Goal: Task Accomplishment & Management: Manage account settings

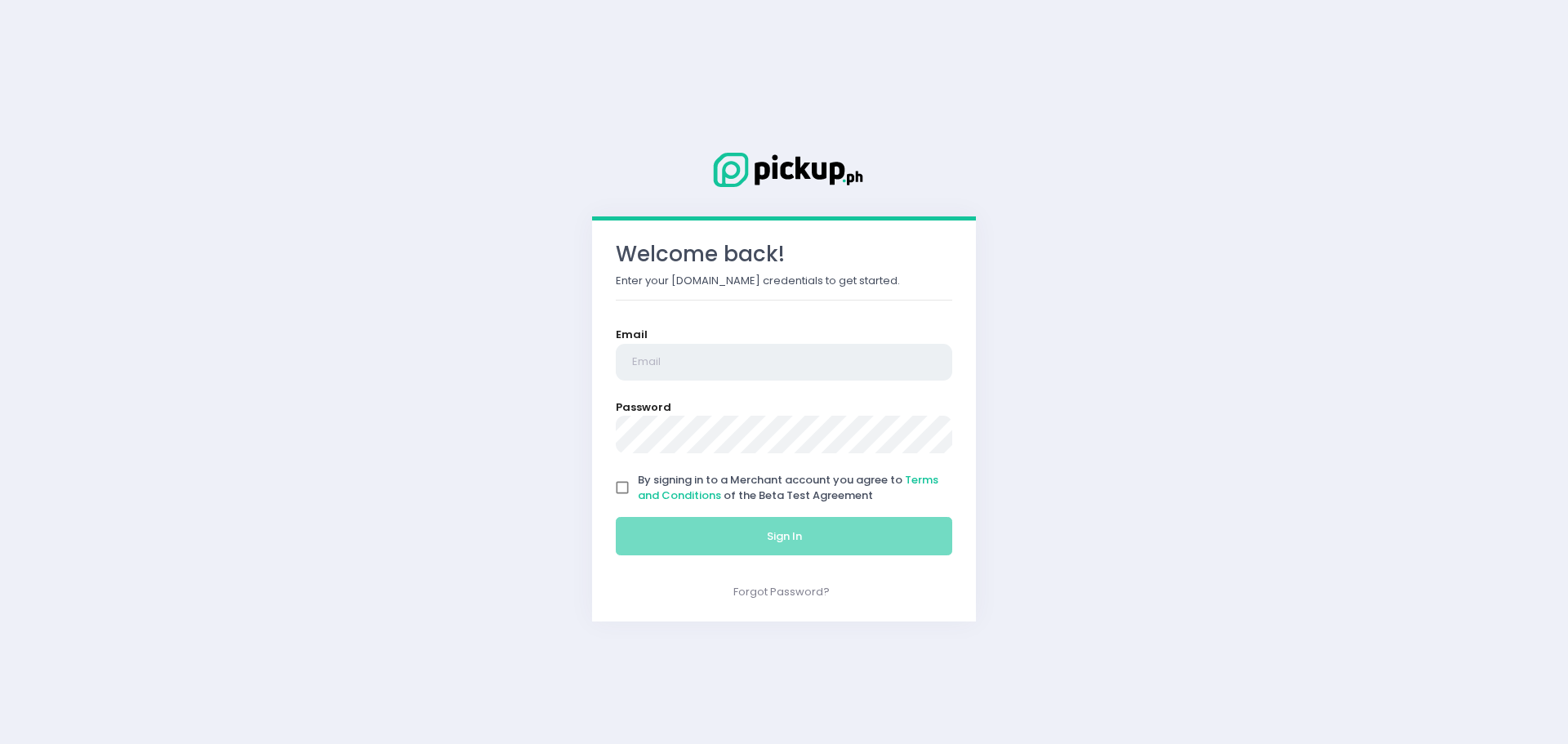
type input "[EMAIL_ADDRESS][DOMAIN_NAME]"
click at [621, 489] on input "By signing in to a Merchant account you agree to Terms and Conditions of the Be…" at bounding box center [622, 487] width 31 height 31
checkbox input "true"
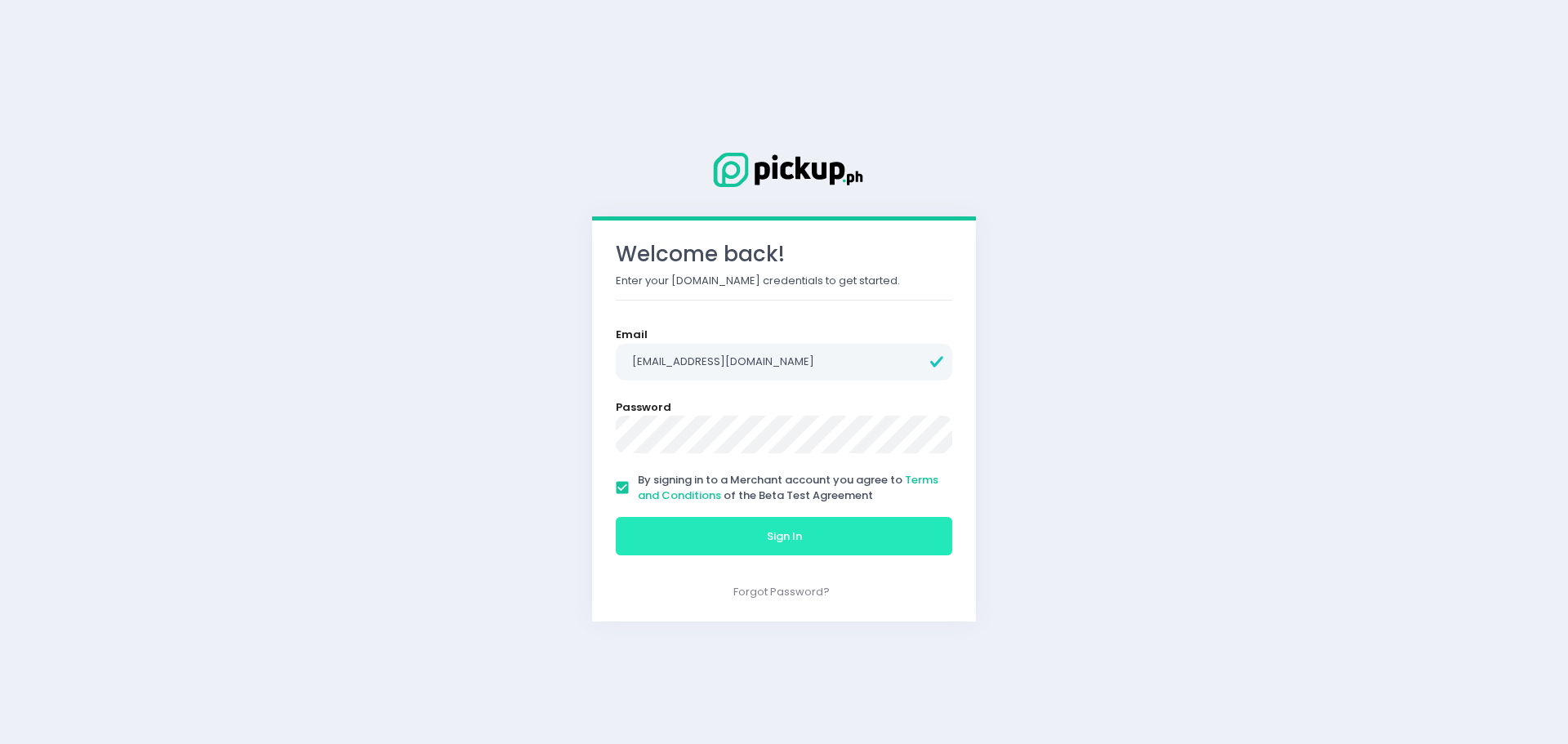
click at [637, 524] on button "Sign In" at bounding box center [784, 536] width 336 height 39
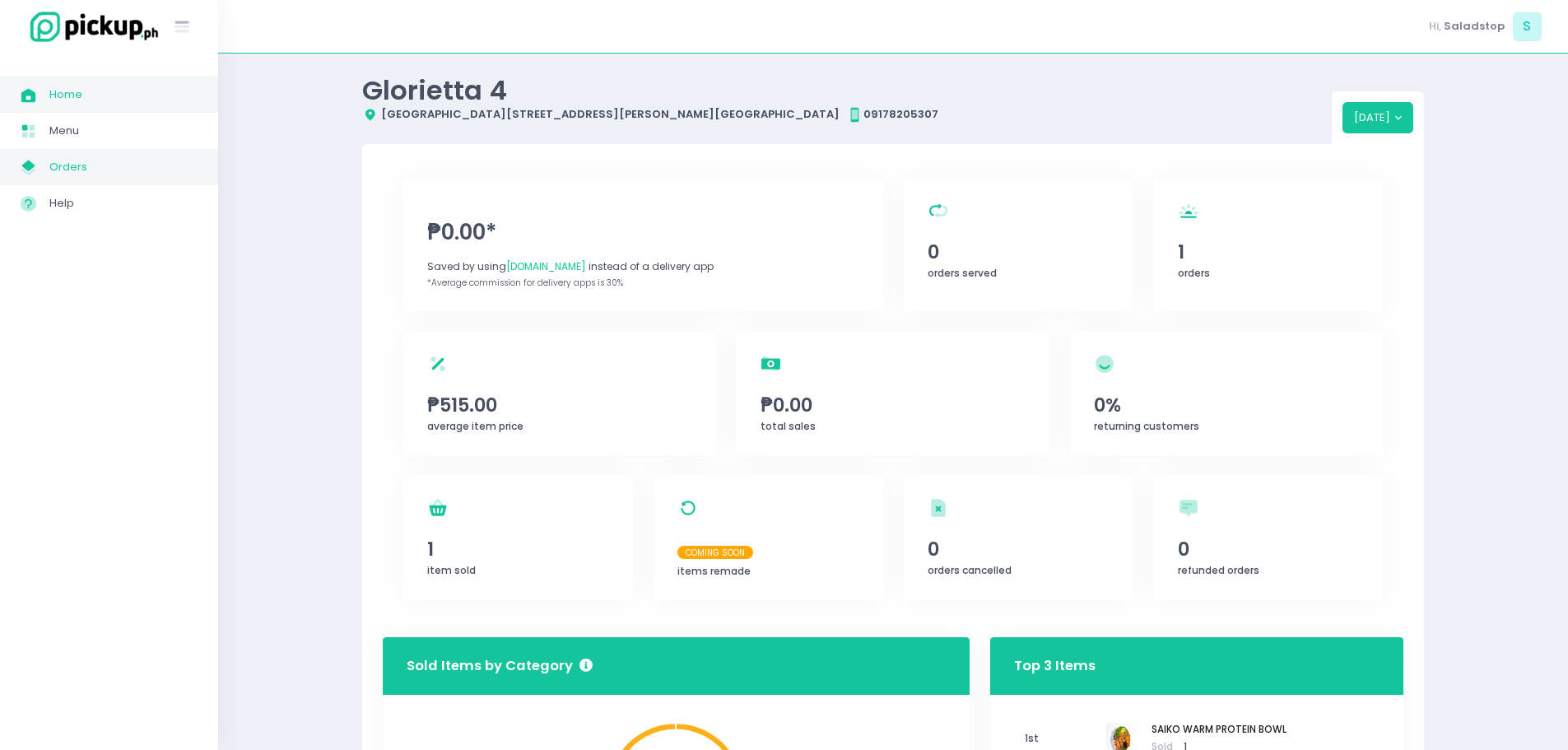
click at [136, 169] on span "Orders" at bounding box center [123, 166] width 148 height 21
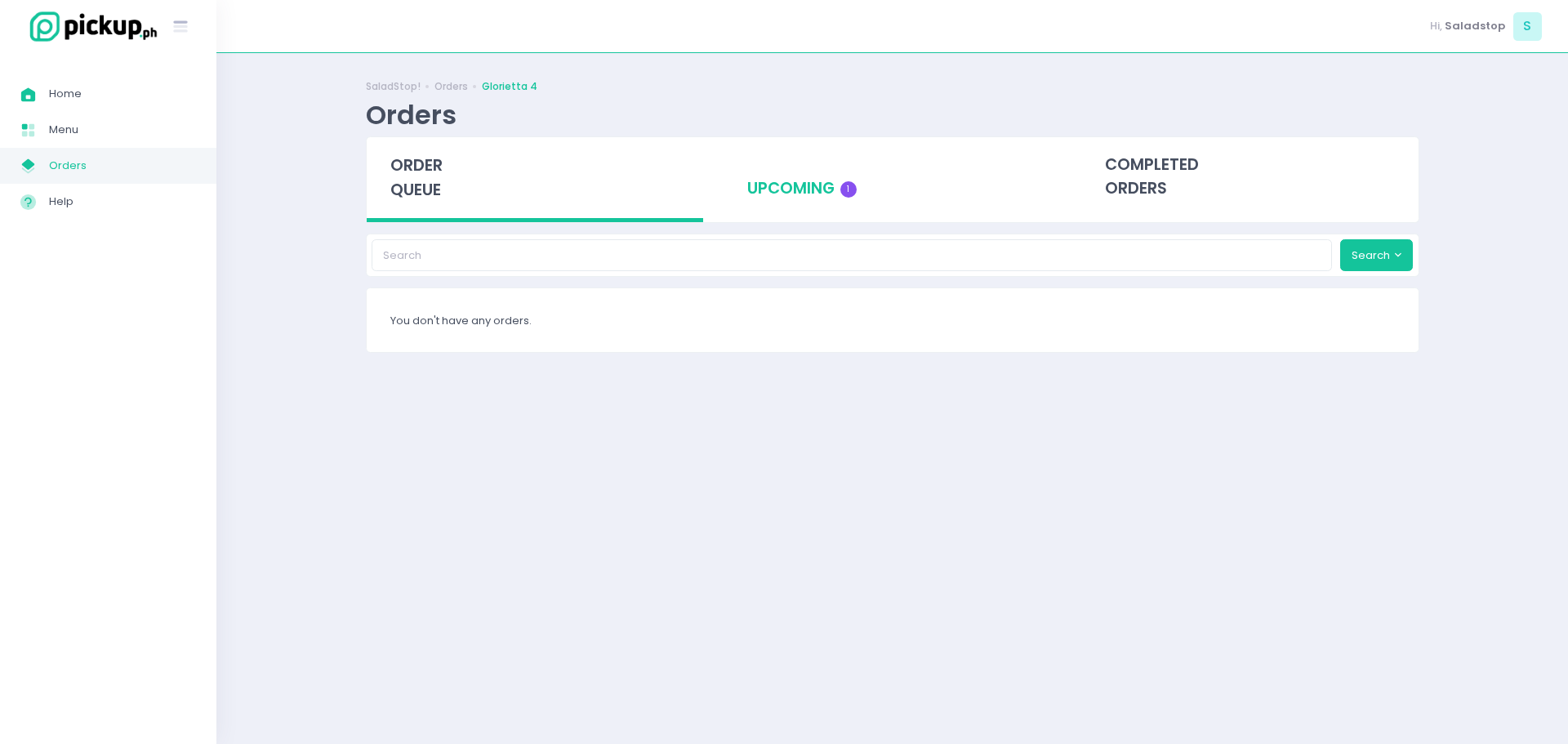
click at [833, 189] on div "upcoming 1" at bounding box center [892, 177] width 337 height 80
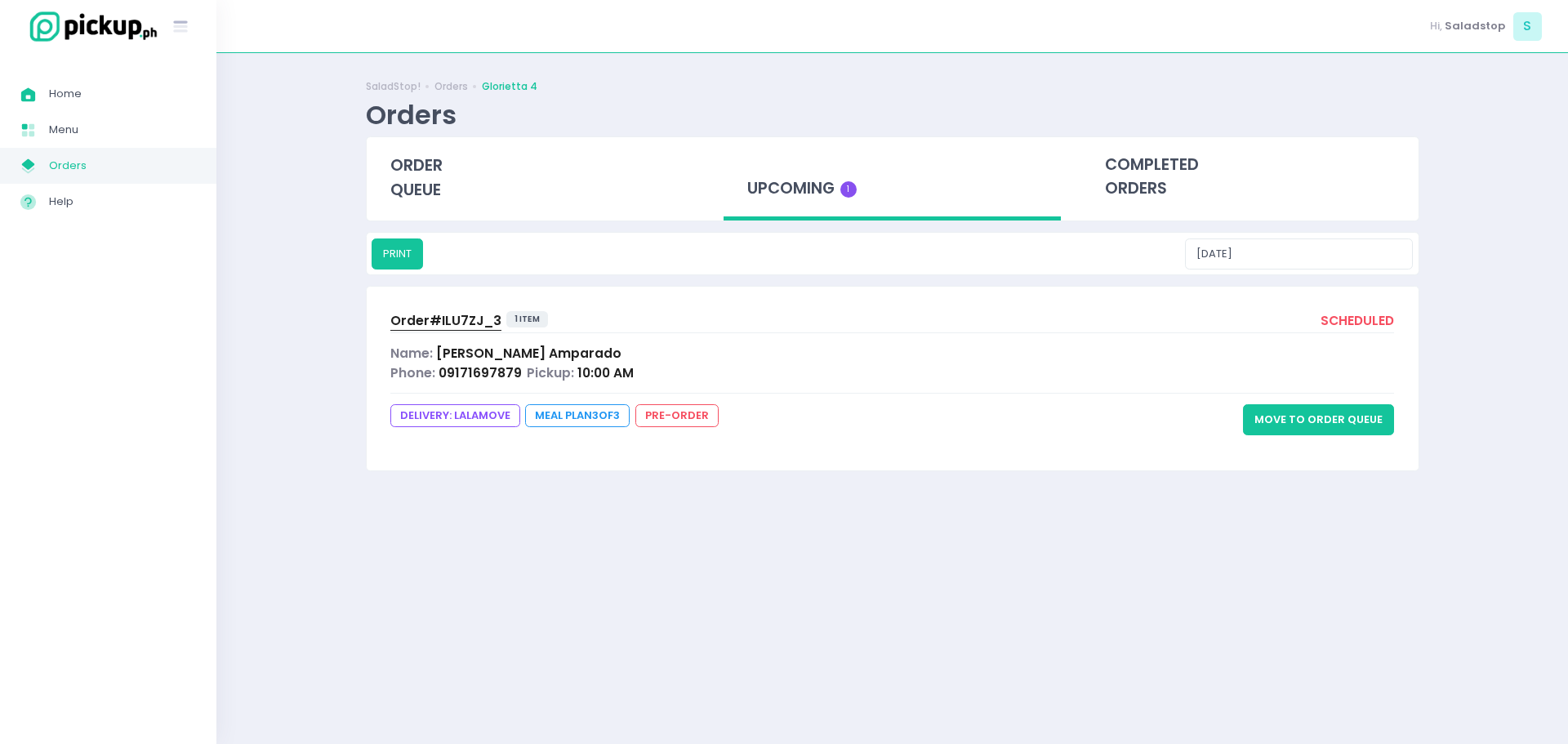
click at [1337, 418] on button "Move to Order Queue" at bounding box center [1319, 420] width 151 height 31
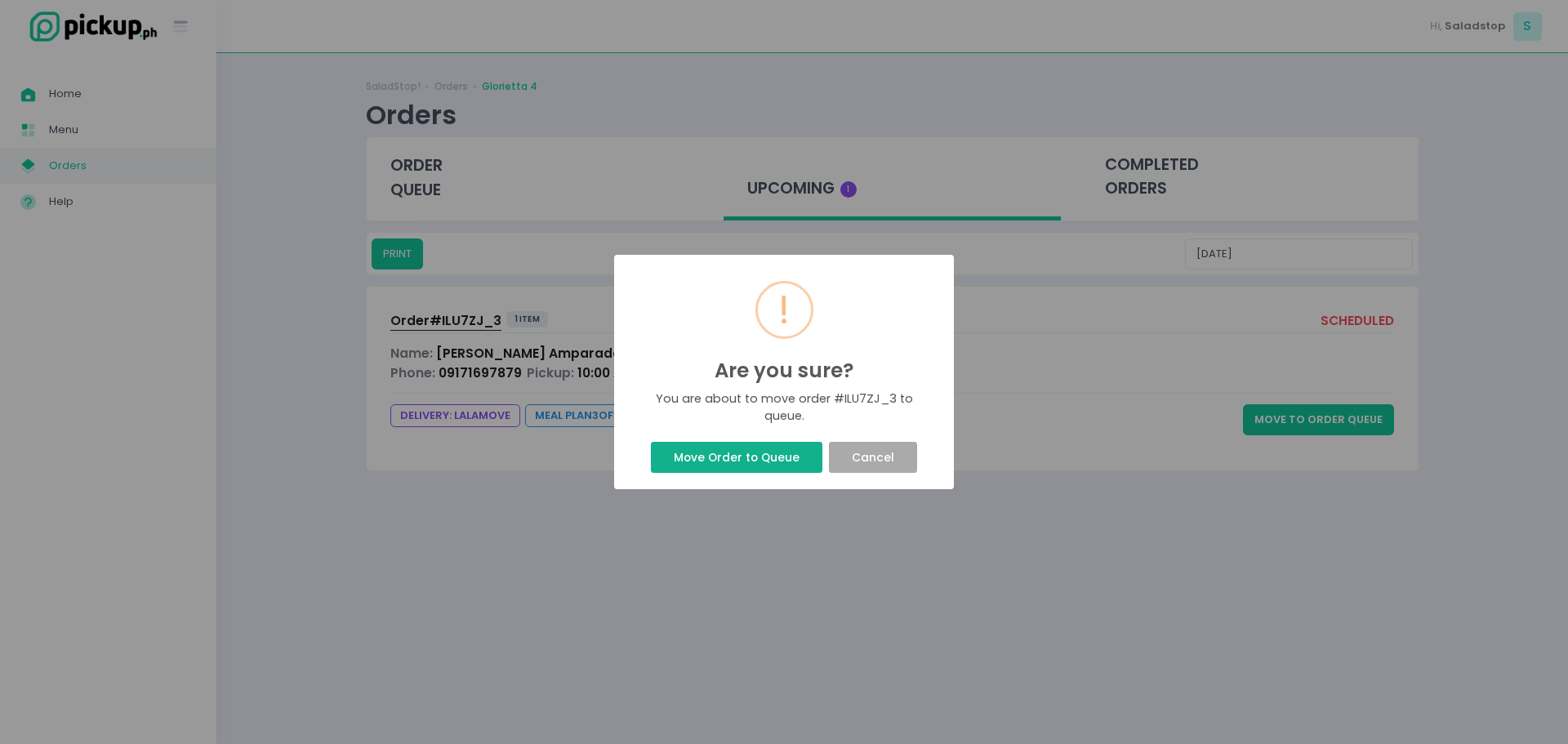
click at [725, 445] on button "Move Order to Queue" at bounding box center [736, 457] width 170 height 31
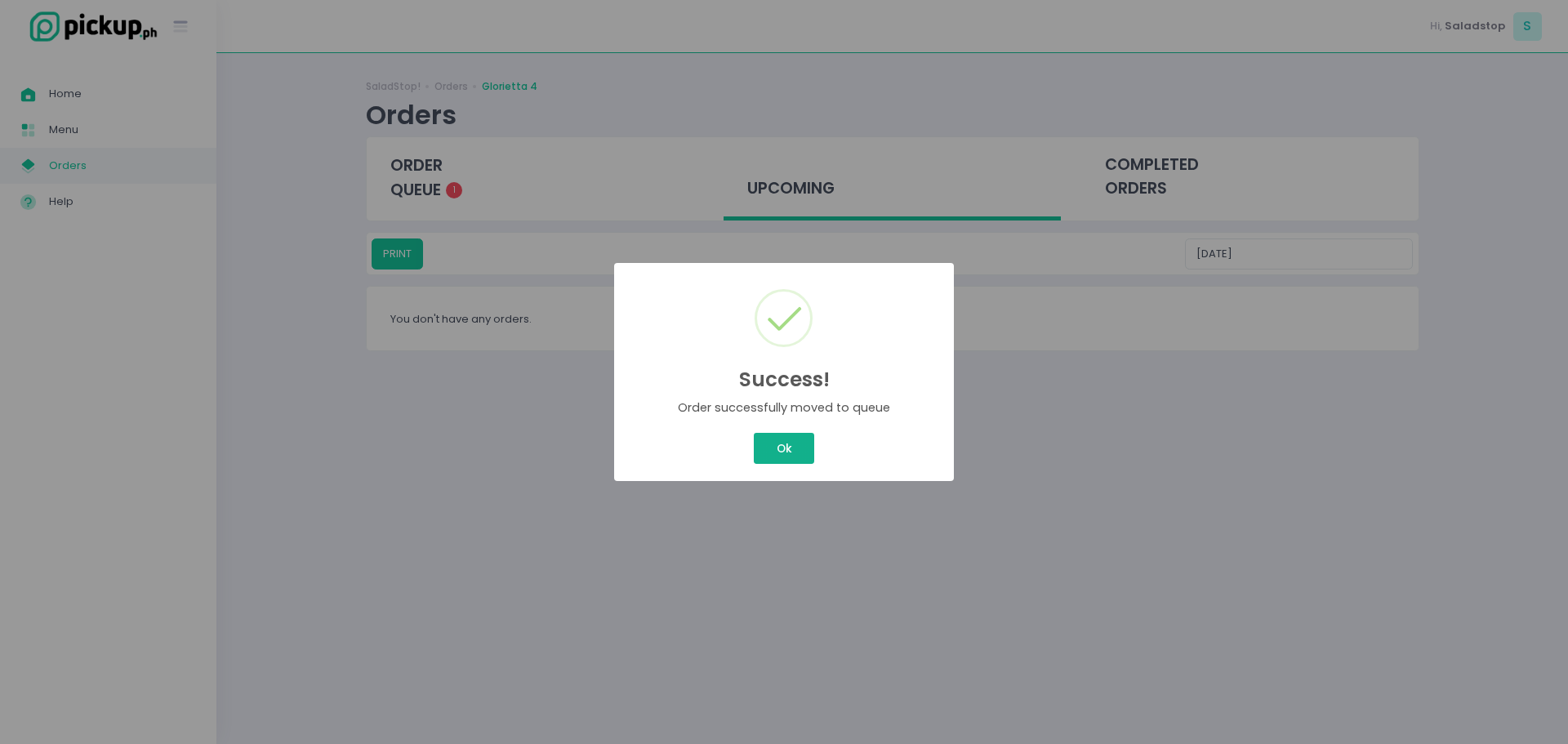
click at [777, 452] on button "Ok" at bounding box center [784, 448] width 61 height 31
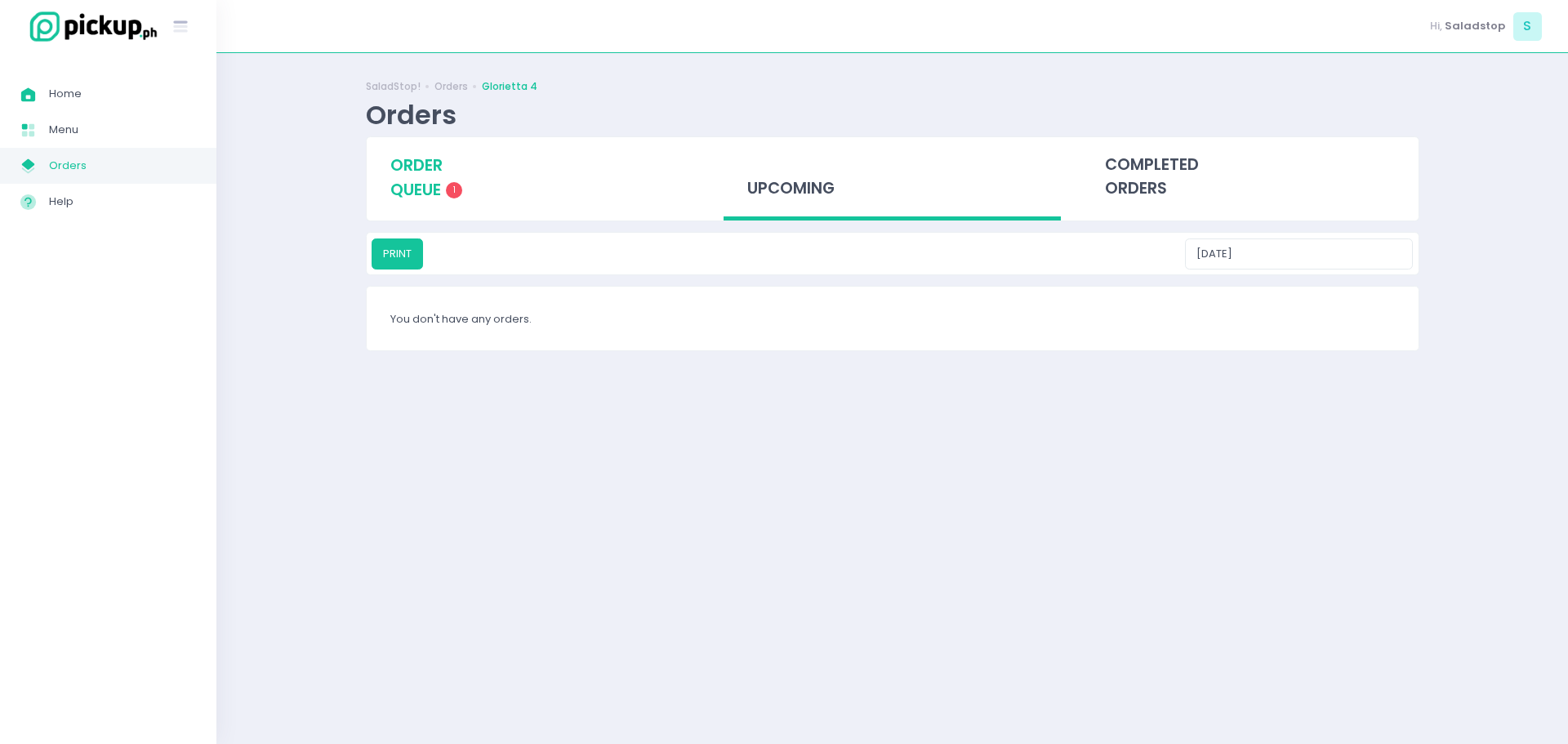
click at [439, 185] on span "order queue" at bounding box center [416, 177] width 53 height 46
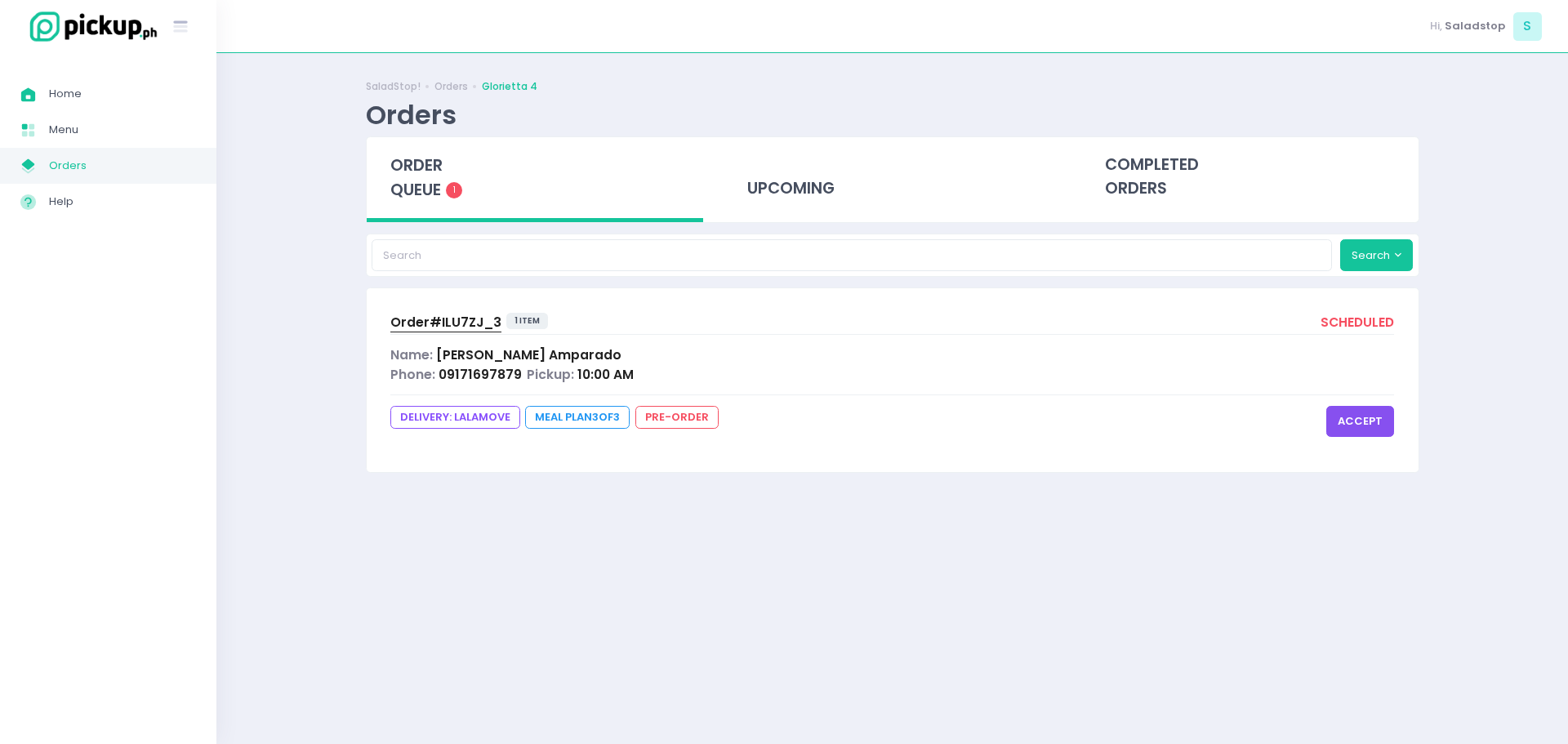
click at [669, 377] on div "Phone: 09171697879 Pickup: 10:00 AM" at bounding box center [892, 375] width 1005 height 19
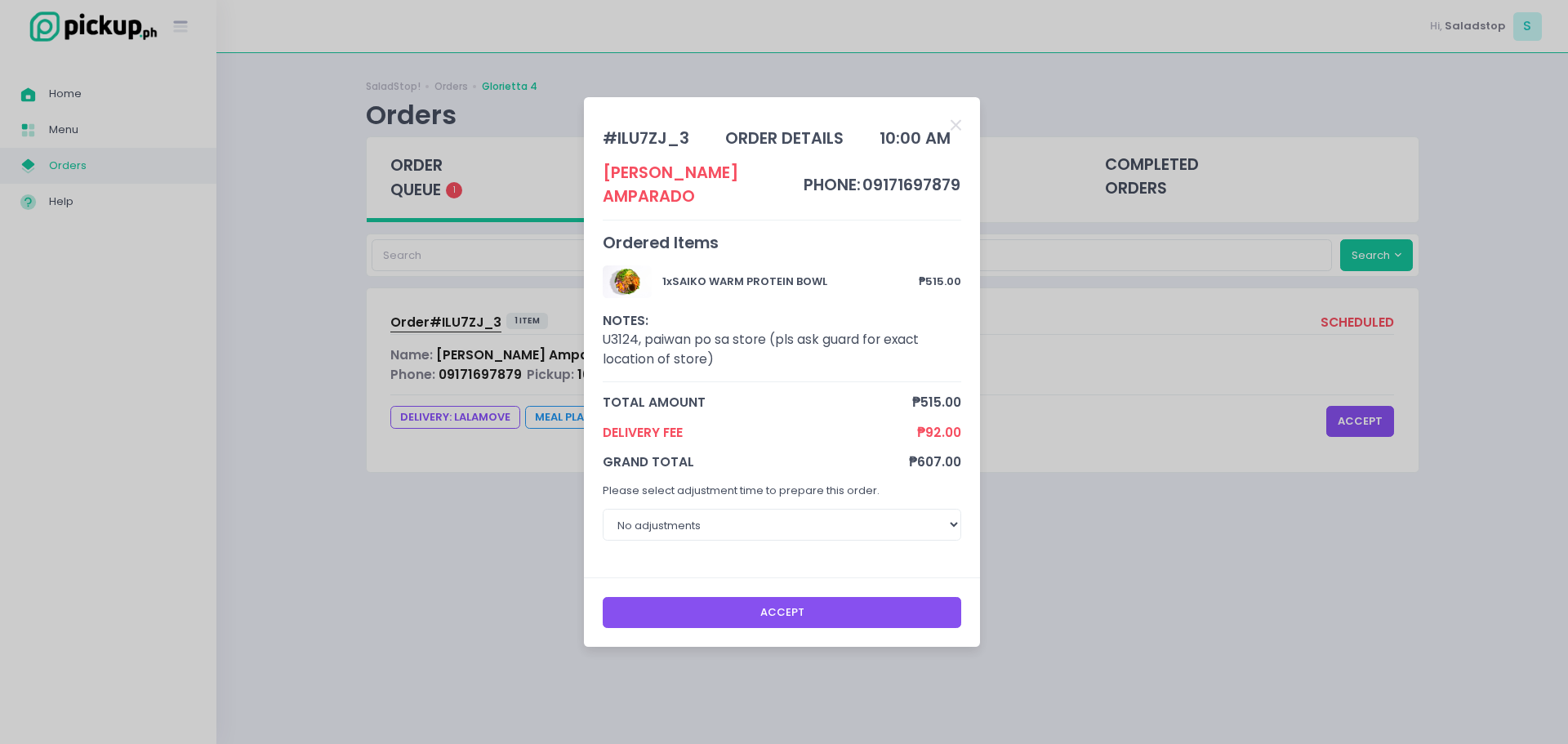
click at [724, 619] on button "Accept" at bounding box center [783, 612] width 359 height 31
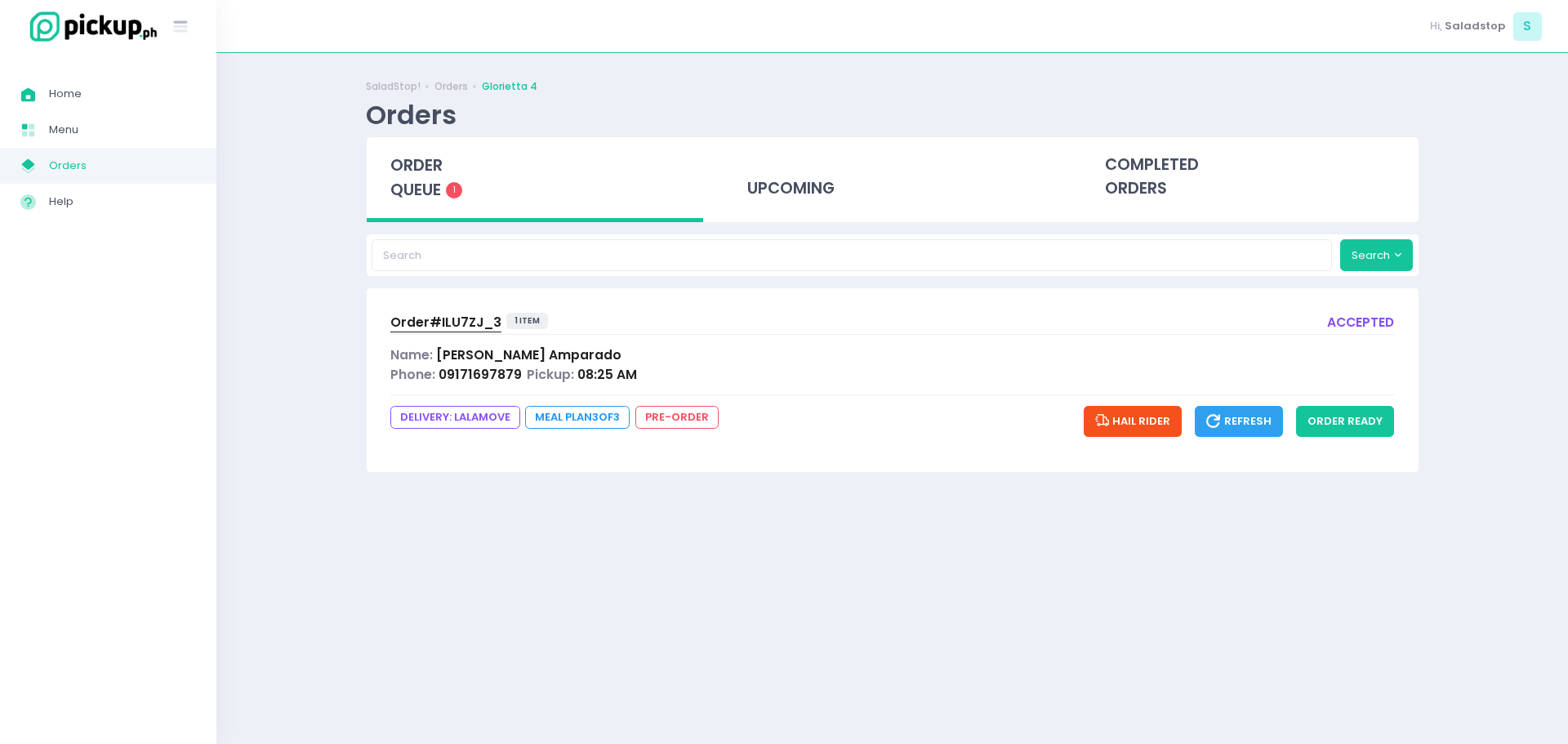
click at [560, 354] on span "[PERSON_NAME] [PERSON_NAME]" at bounding box center [529, 355] width 185 height 17
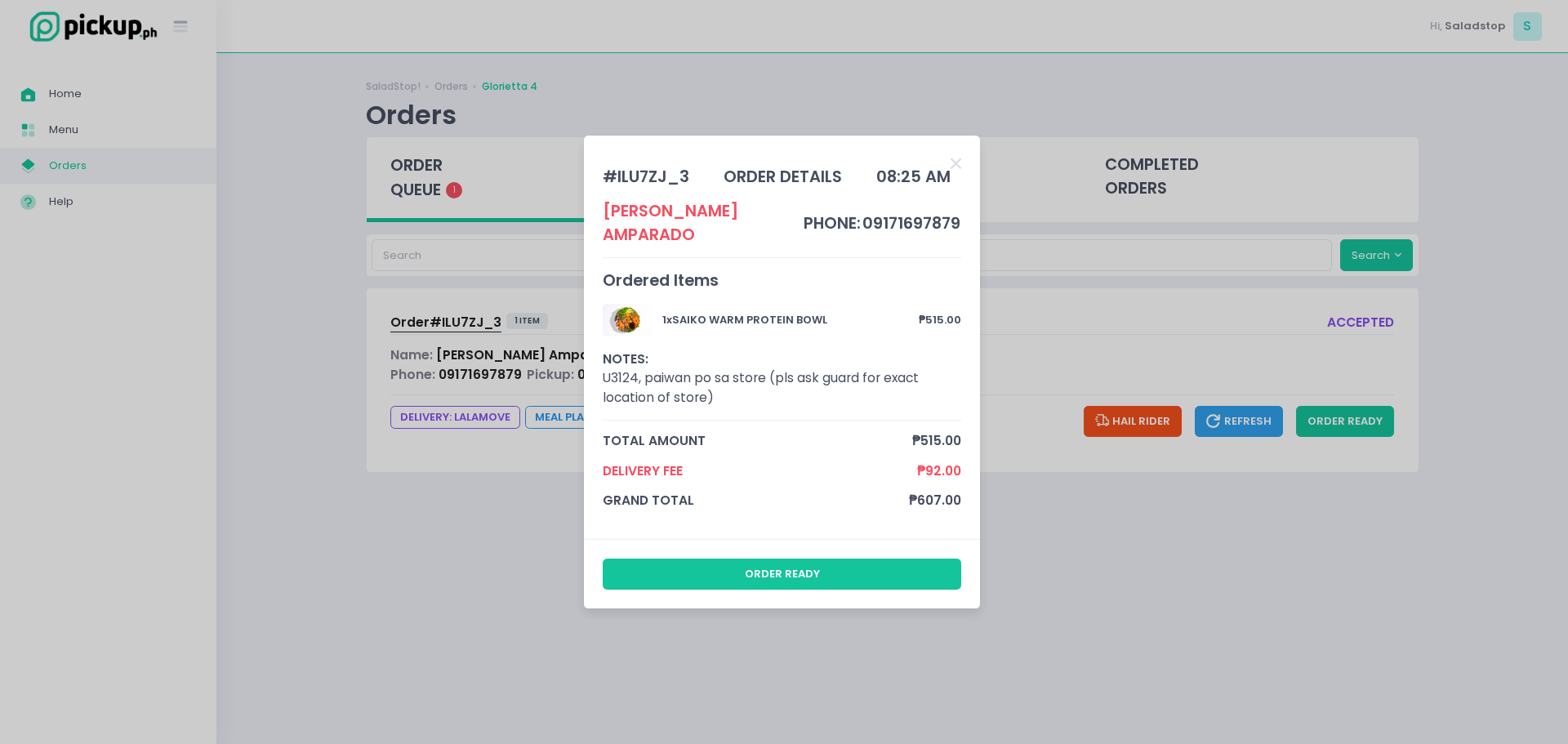
click at [1059, 230] on div "# ILU7ZJ_3 order details 08:25 AM Krystel [PERSON_NAME] phone: 09171697879 Orde…" at bounding box center [784, 372] width 1568 height 744
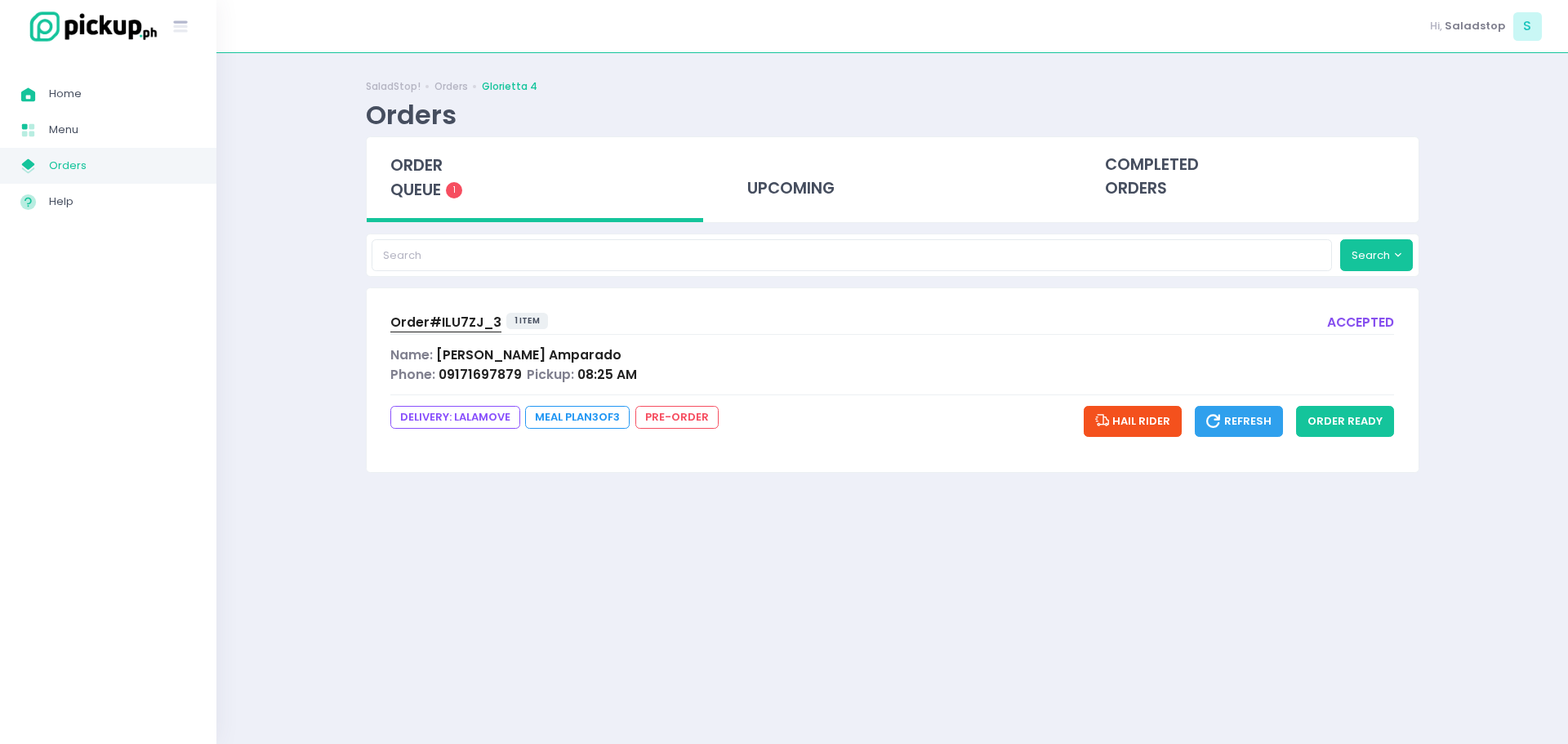
click at [789, 364] on div "Name: [PERSON_NAME] [PERSON_NAME]" at bounding box center [892, 355] width 1005 height 19
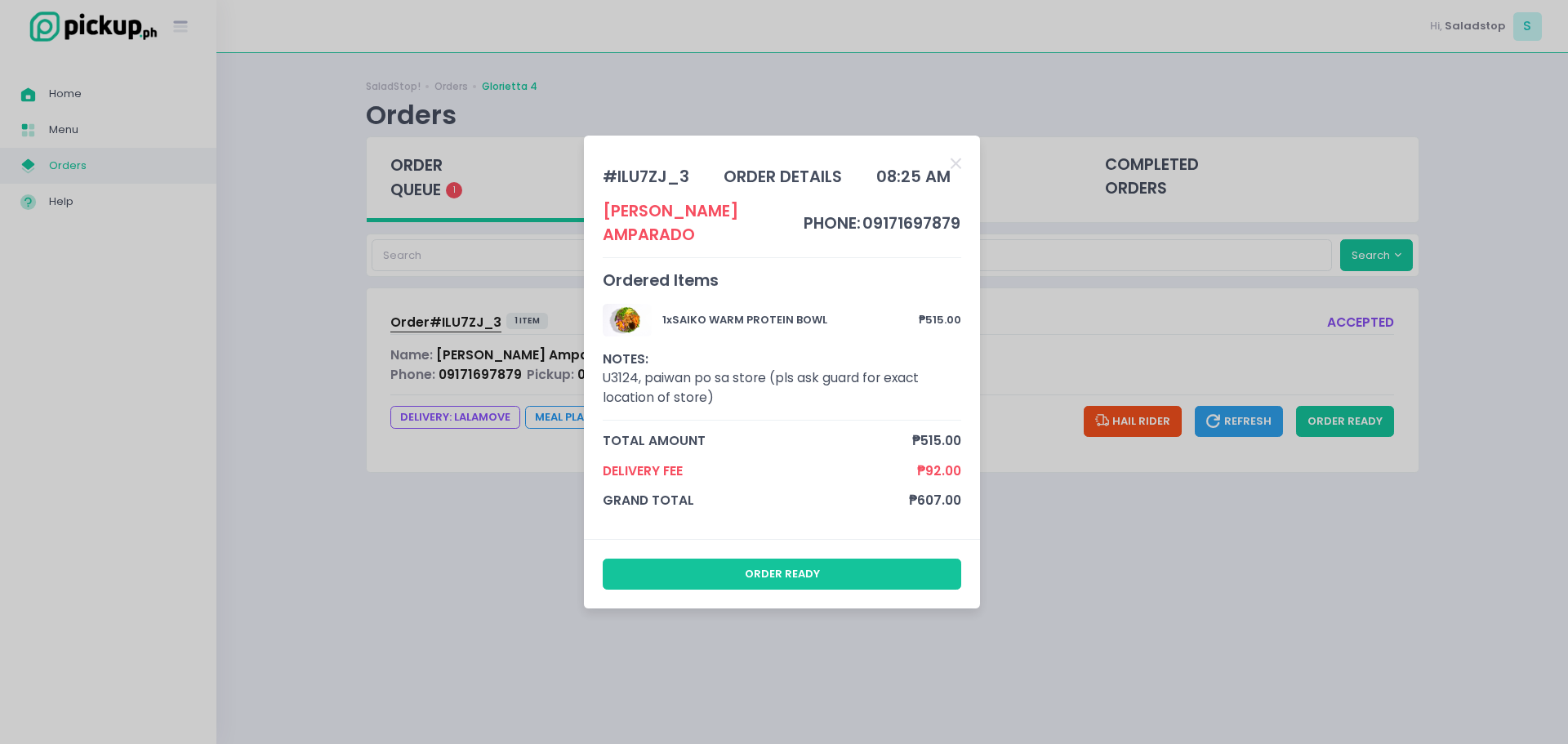
click at [1147, 343] on div "# ILU7ZJ_3 order details 08:25 AM Krystel [PERSON_NAME] phone: 09171697879 Orde…" at bounding box center [784, 372] width 1568 height 744
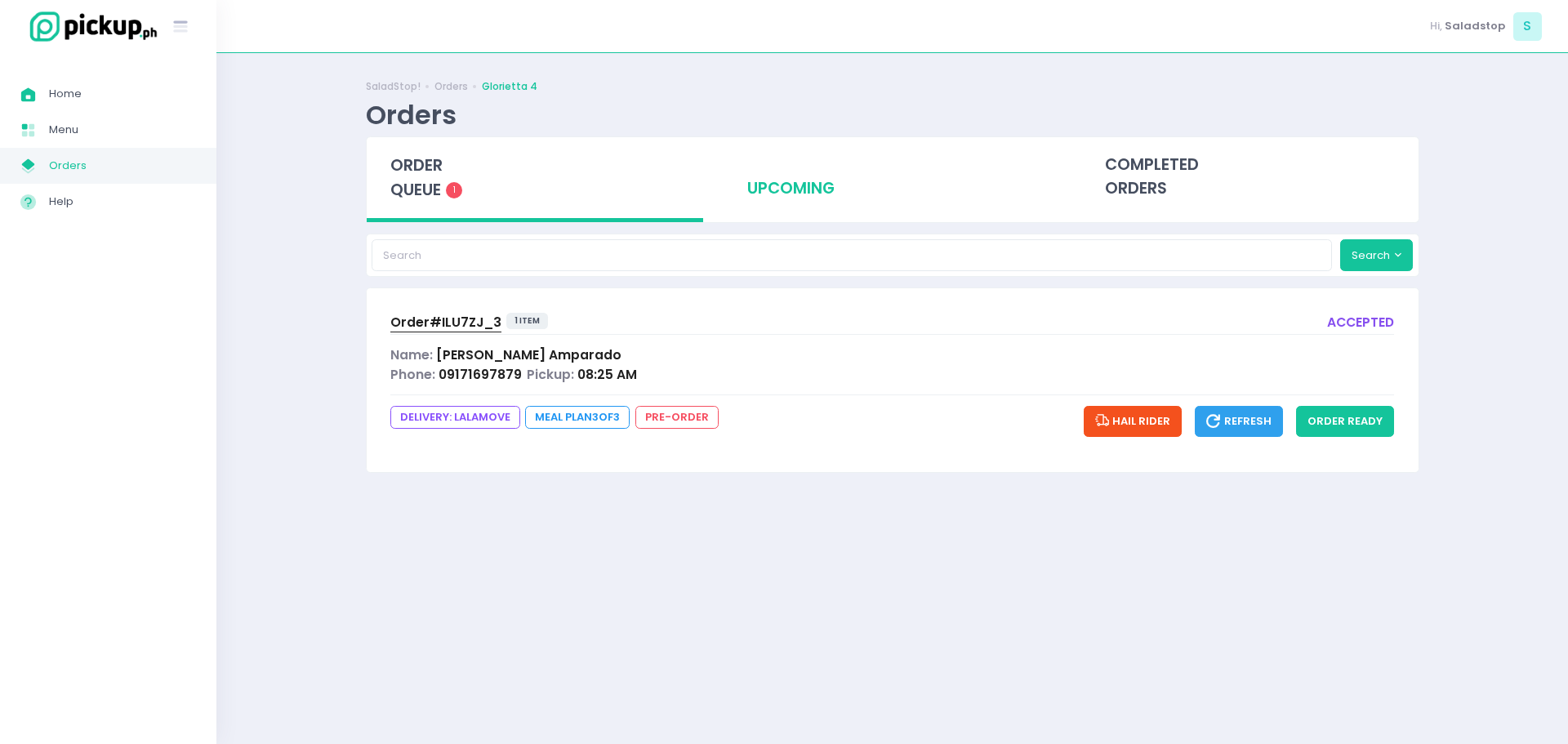
click at [857, 179] on div "upcoming" at bounding box center [892, 177] width 337 height 80
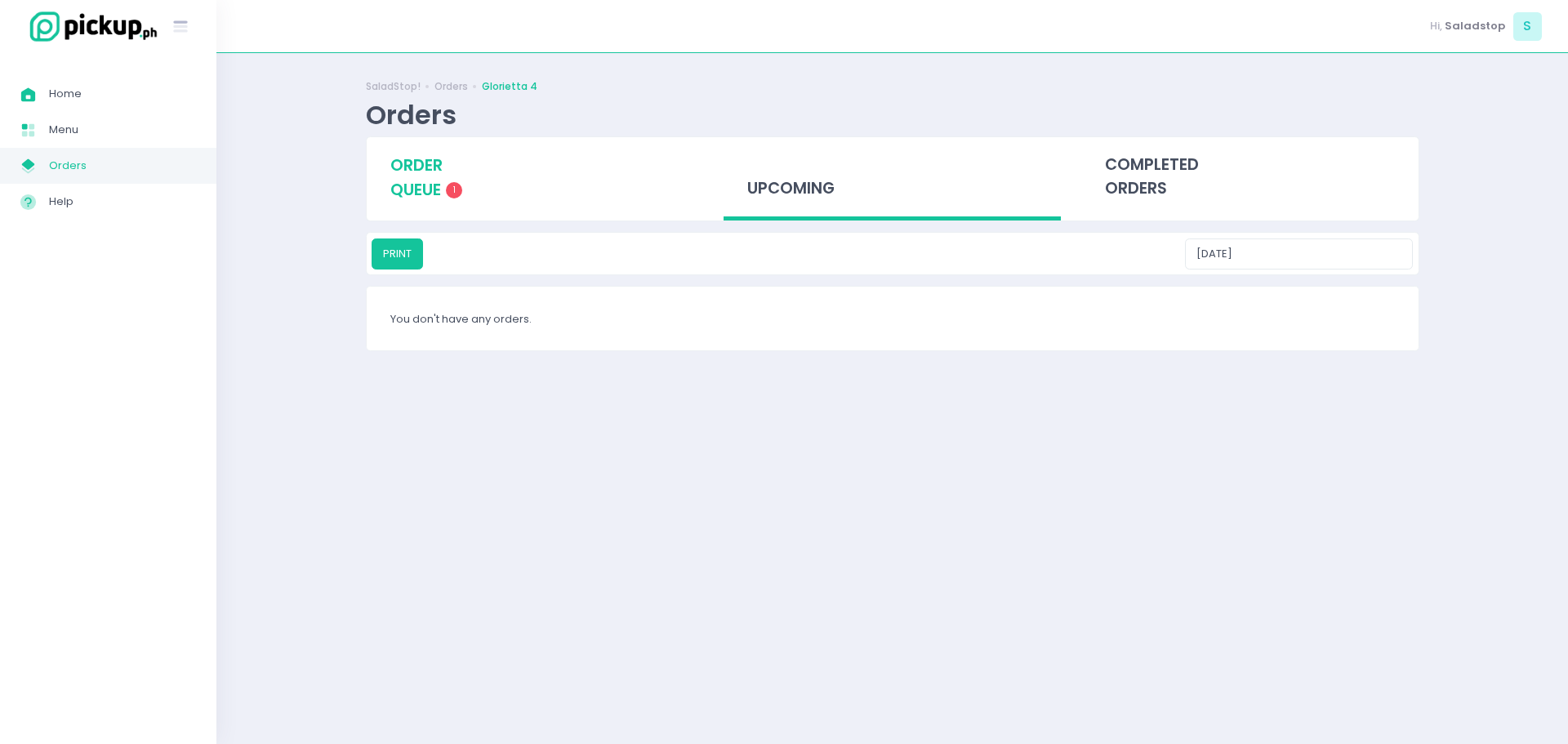
click at [437, 167] on span "order queue" at bounding box center [416, 177] width 53 height 46
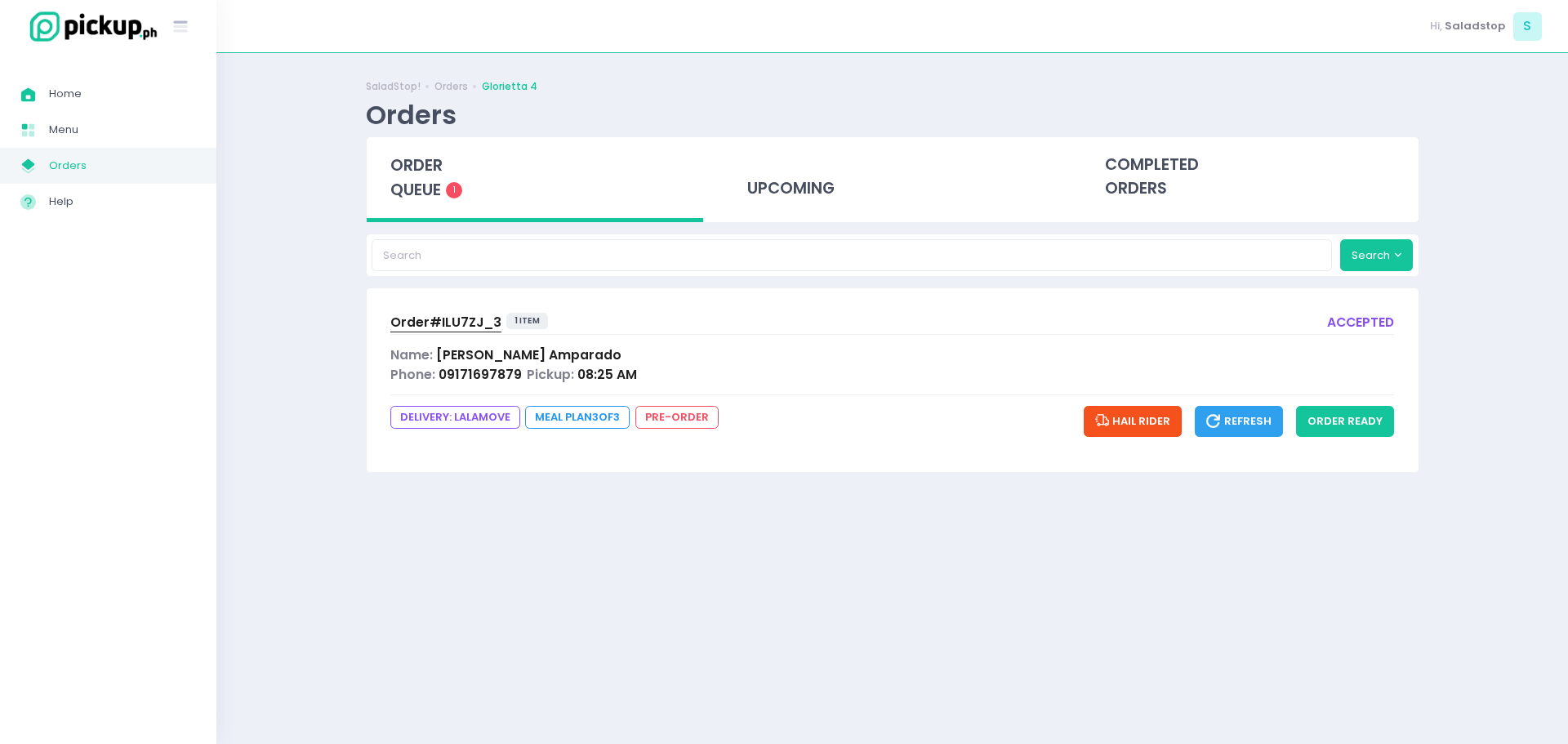
click at [439, 325] on span "Order# ILU7ZJ_3" at bounding box center [445, 322] width 111 height 17
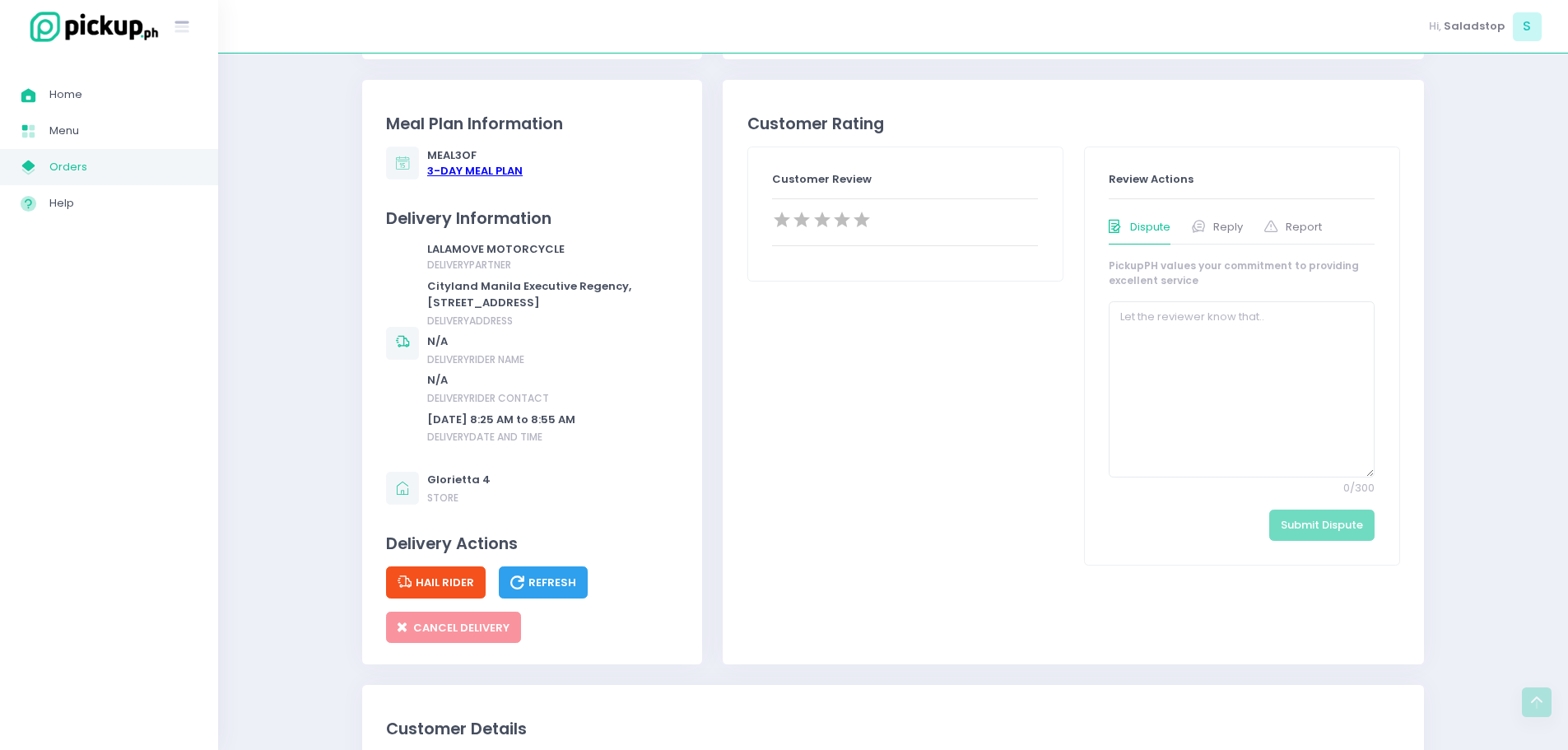
scroll to position [576, 0]
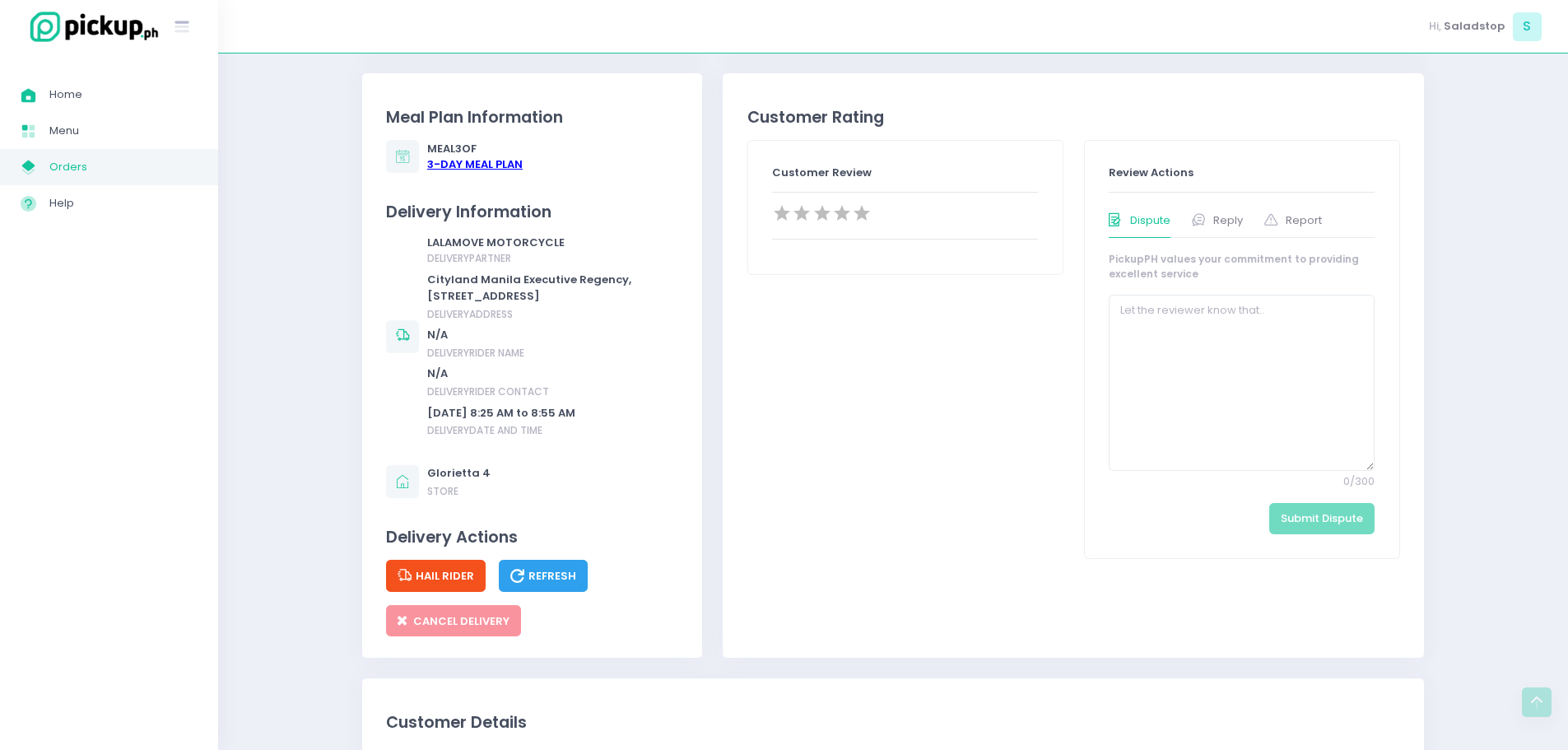
click at [479, 167] on div "3 -Day Meal Plan" at bounding box center [475, 165] width 95 height 16
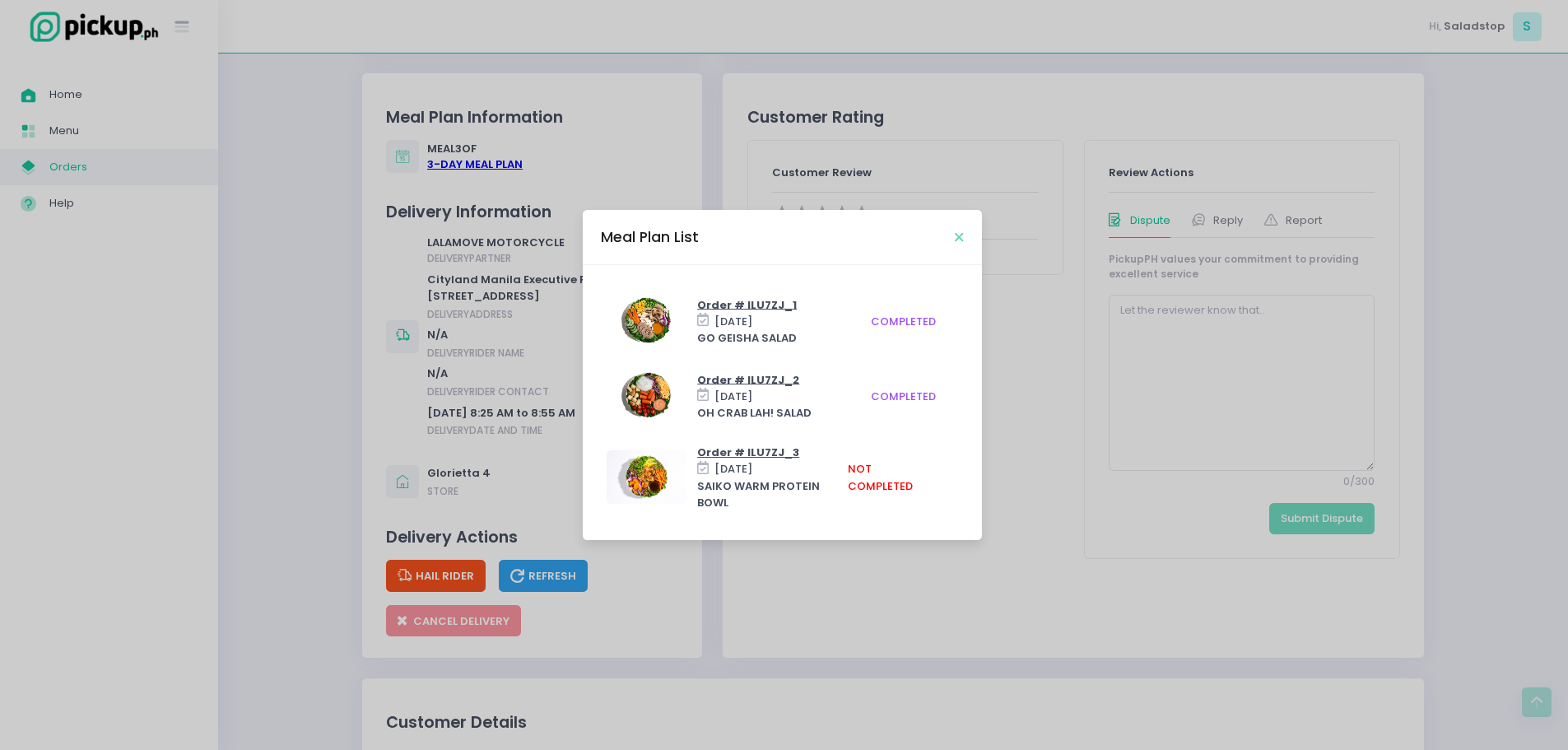
click at [956, 244] on icon "Close" at bounding box center [959, 238] width 8 height 13
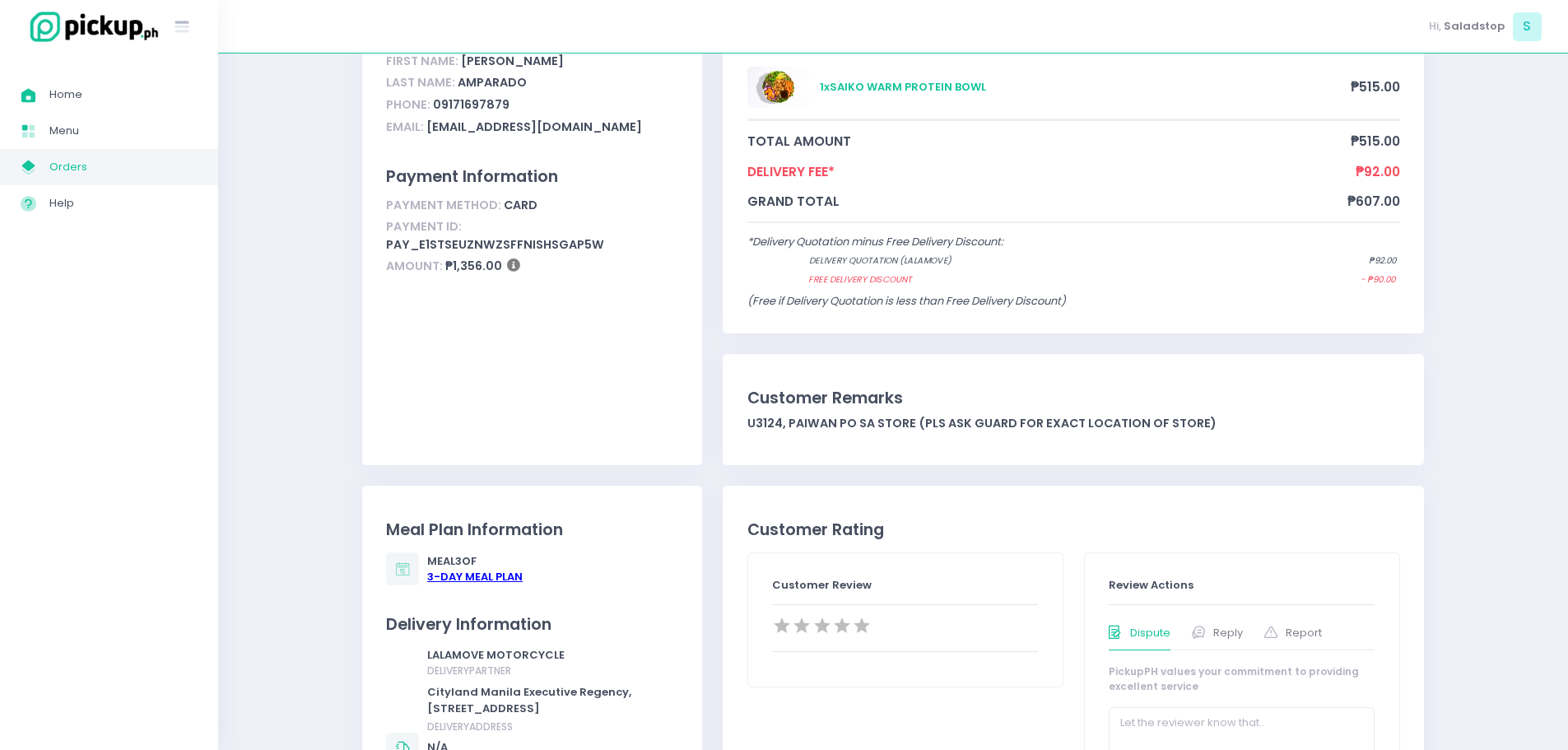
scroll to position [165, 0]
click at [463, 255] on div "Amount: ₱1,356.00" at bounding box center [532, 266] width 293 height 22
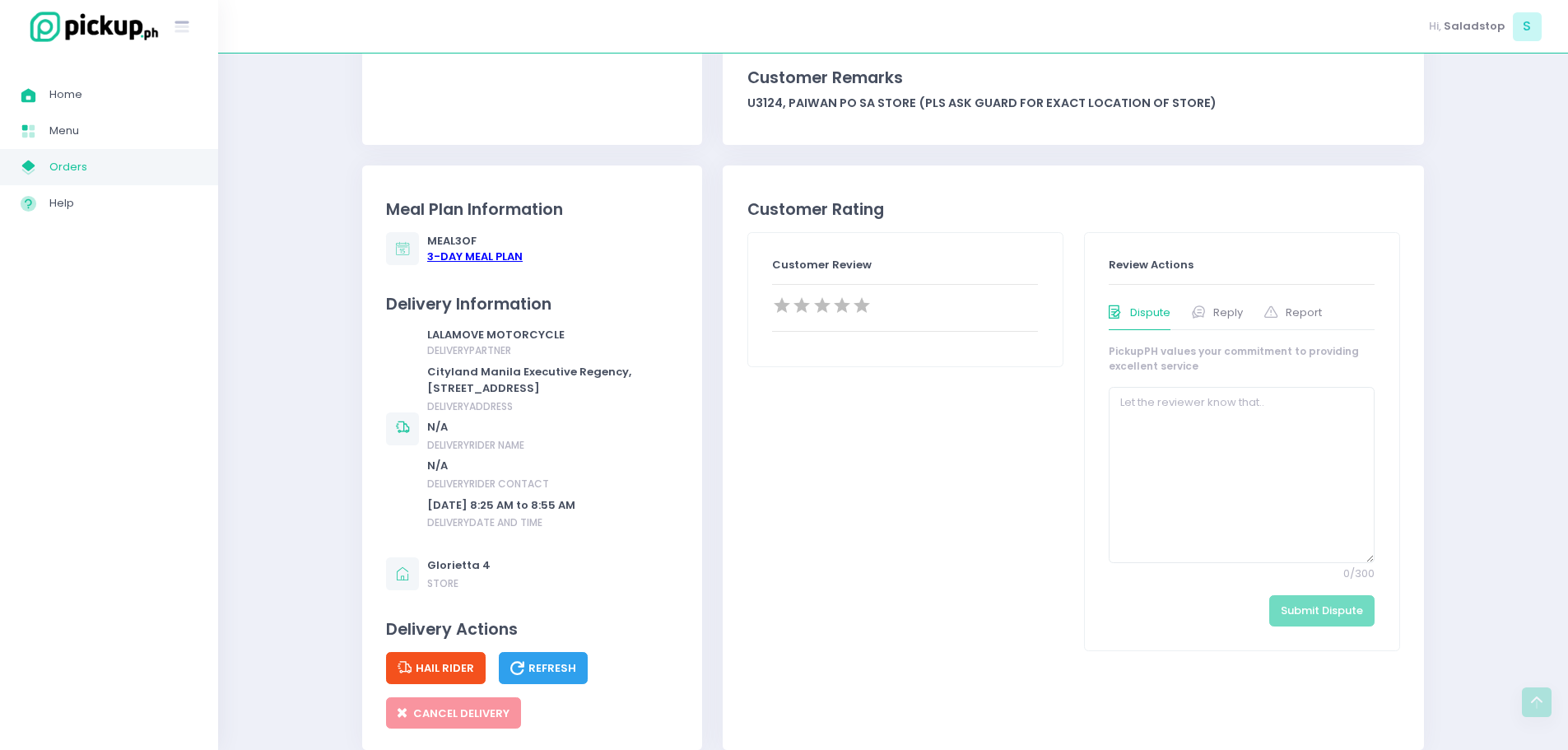
scroll to position [494, 0]
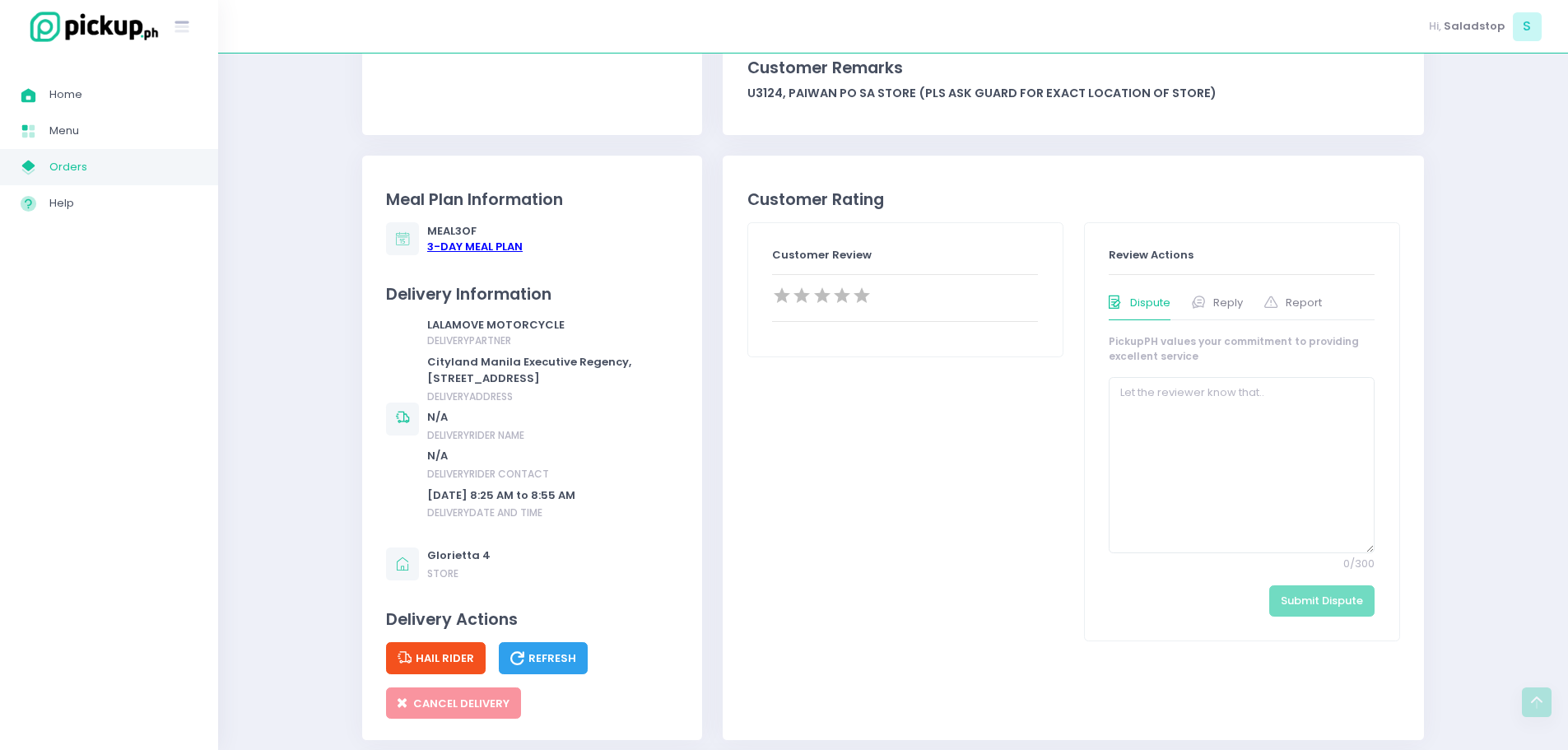
click at [501, 241] on div "3 -Day Meal Plan" at bounding box center [475, 247] width 95 height 16
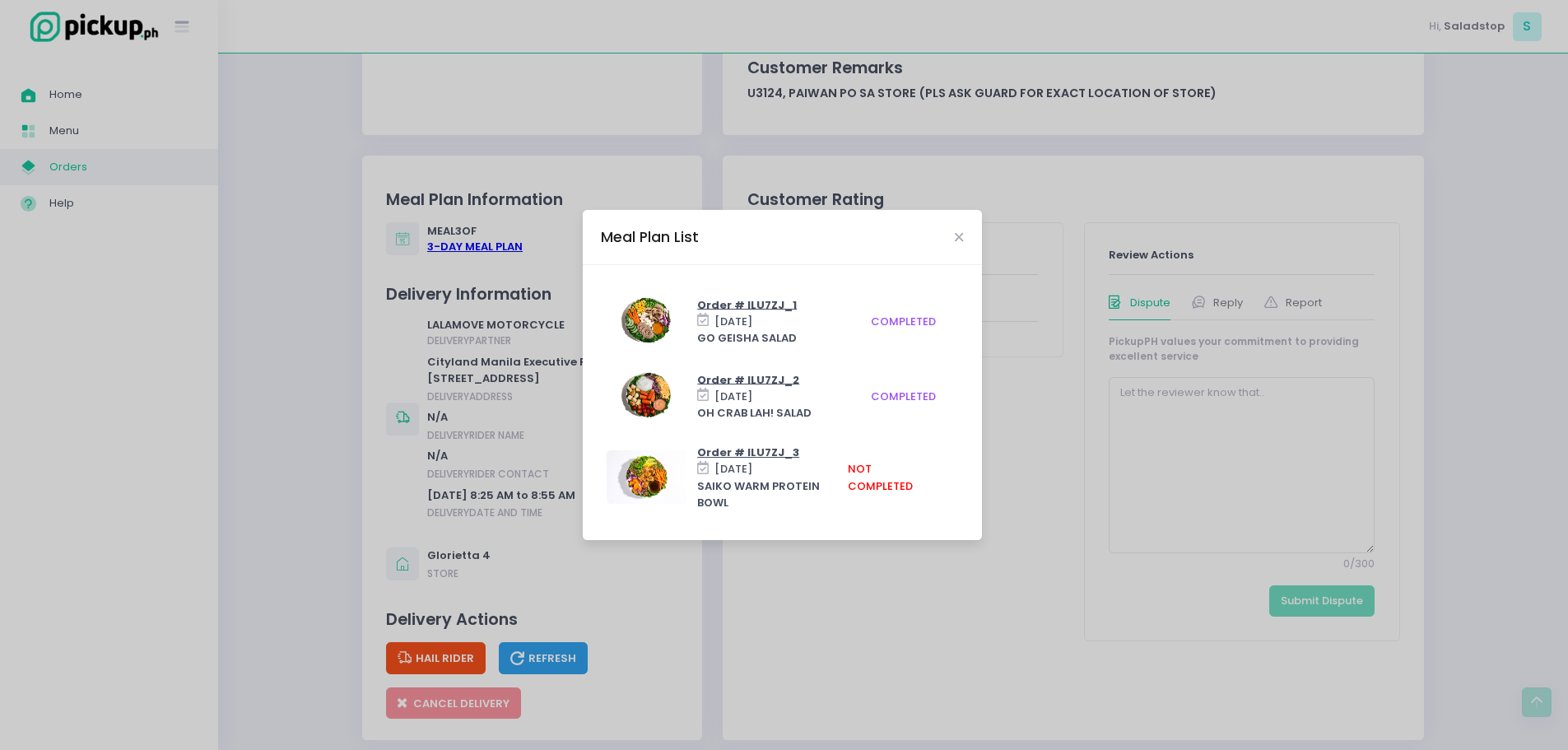
click at [536, 145] on div "Meal Plan List Order # ILU7ZJ_1 [DATE] GO GEISHA SALAD completed Order # ILU7ZJ…" at bounding box center [784, 375] width 1568 height 750
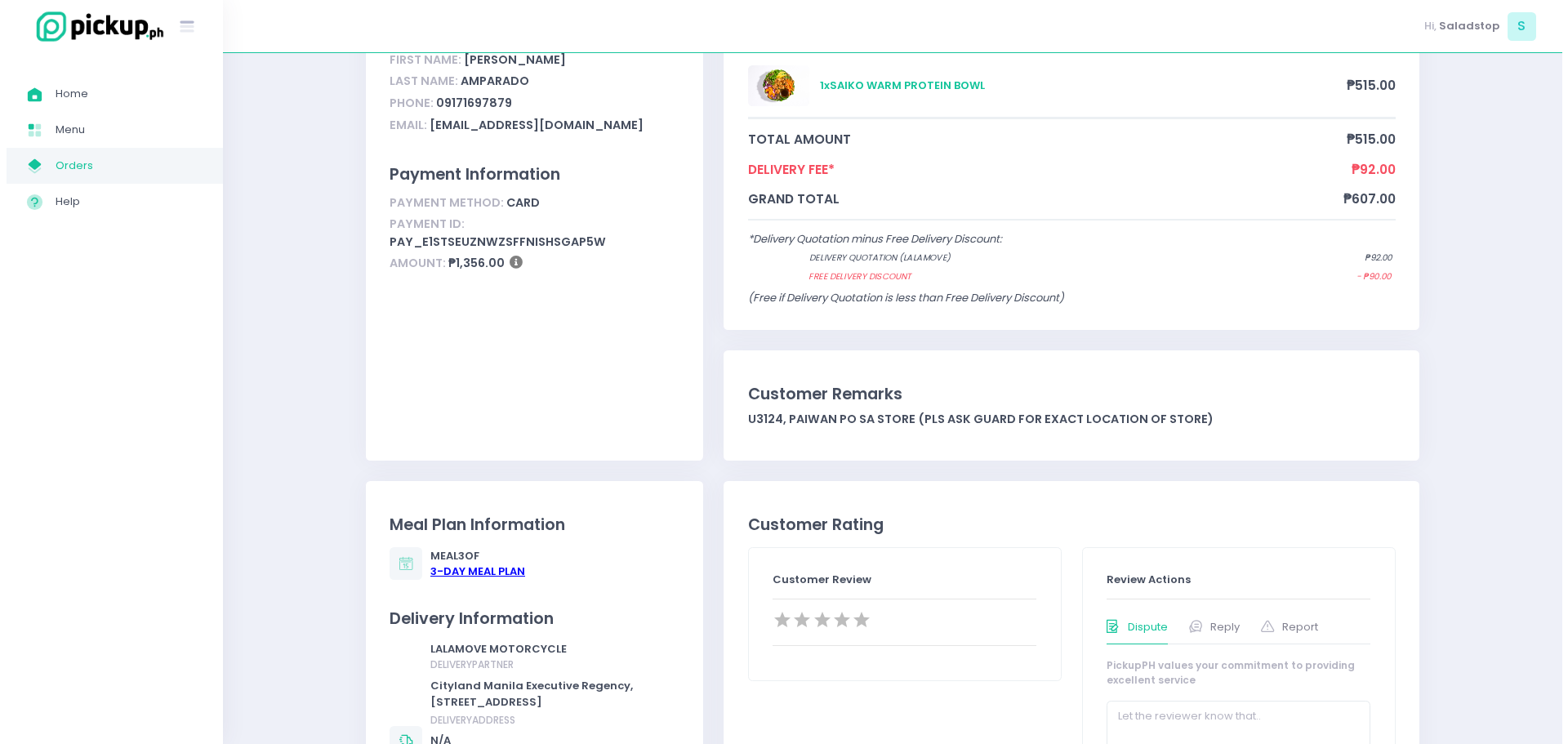
scroll to position [0, 0]
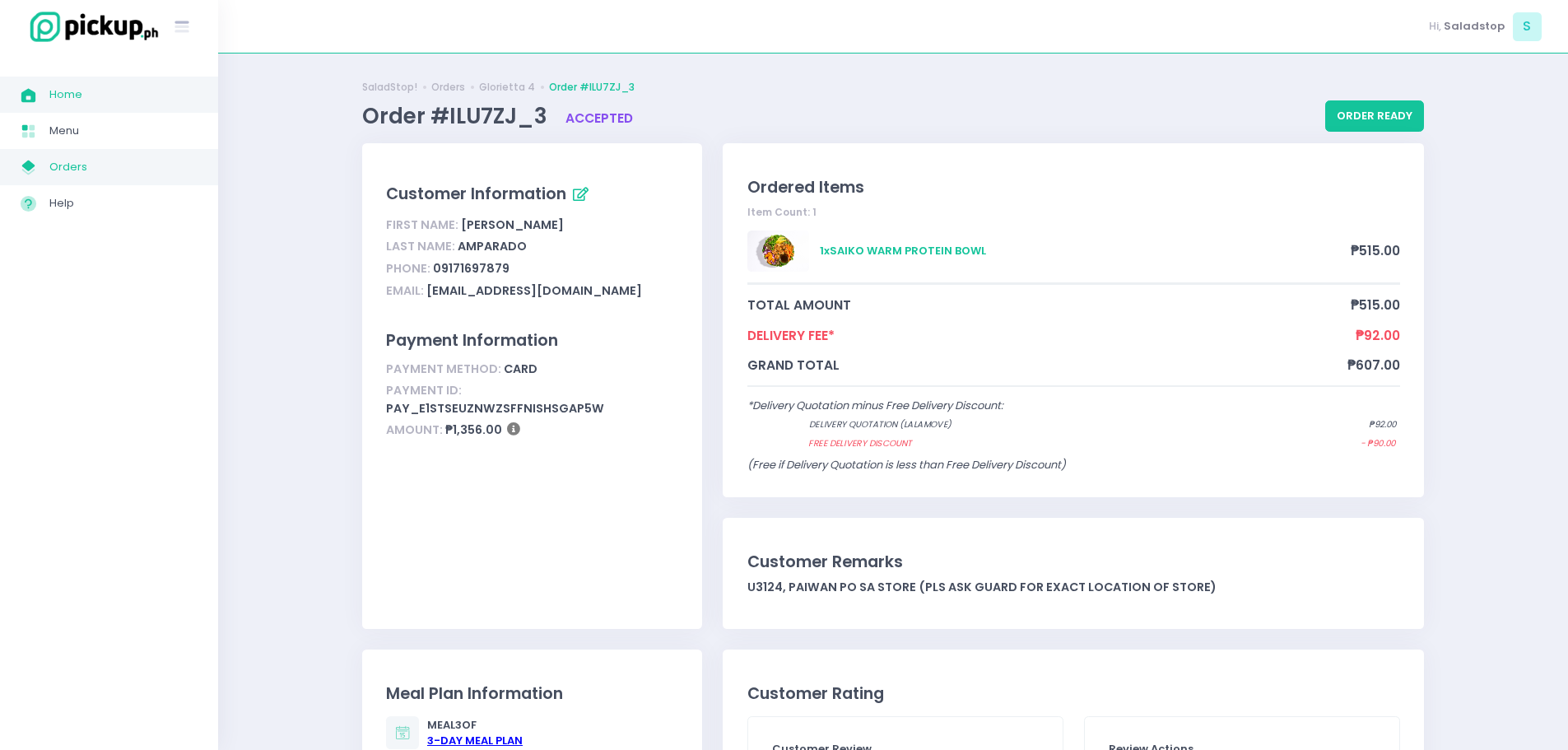
click at [141, 87] on span "Home" at bounding box center [123, 94] width 148 height 21
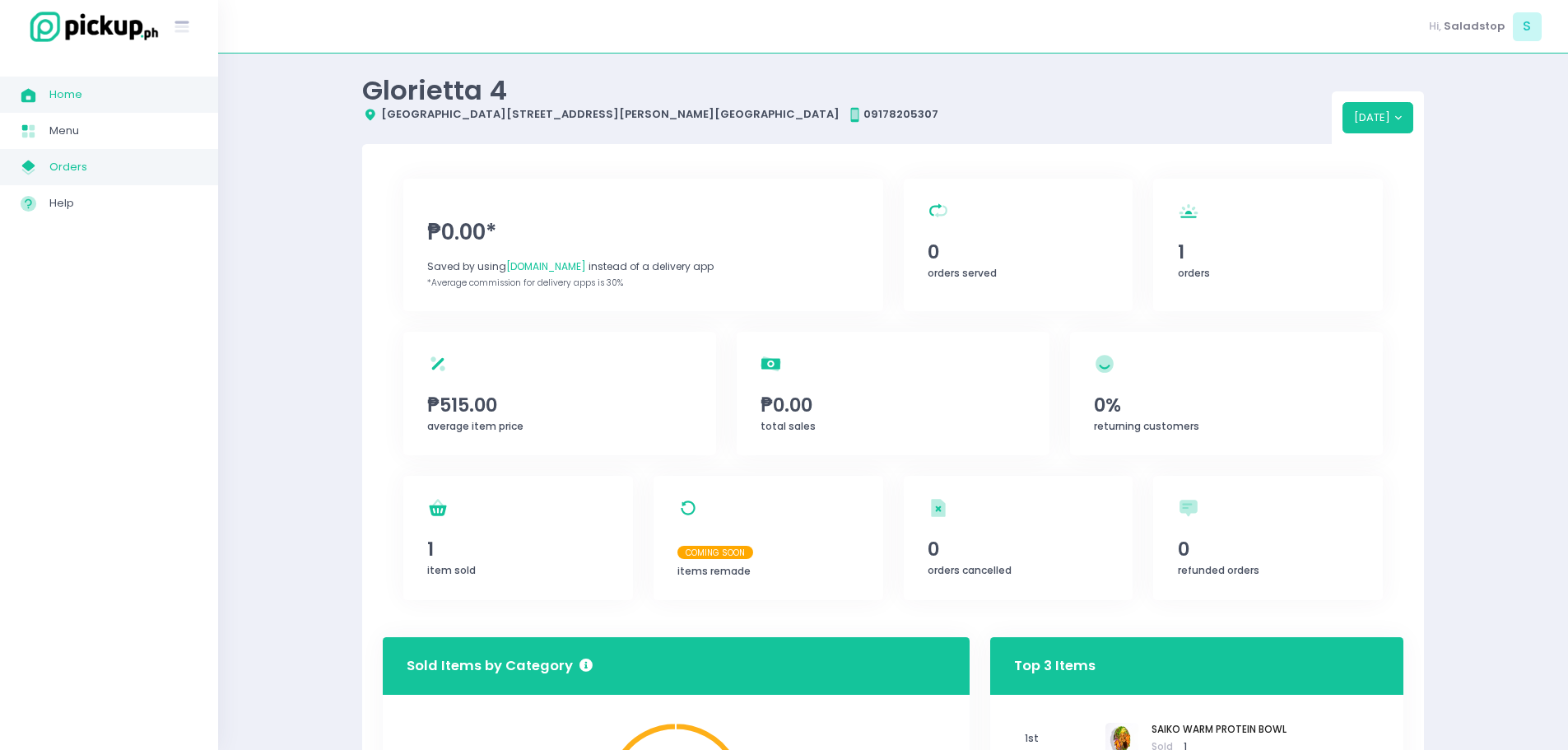
click at [86, 160] on span "Orders" at bounding box center [123, 166] width 148 height 21
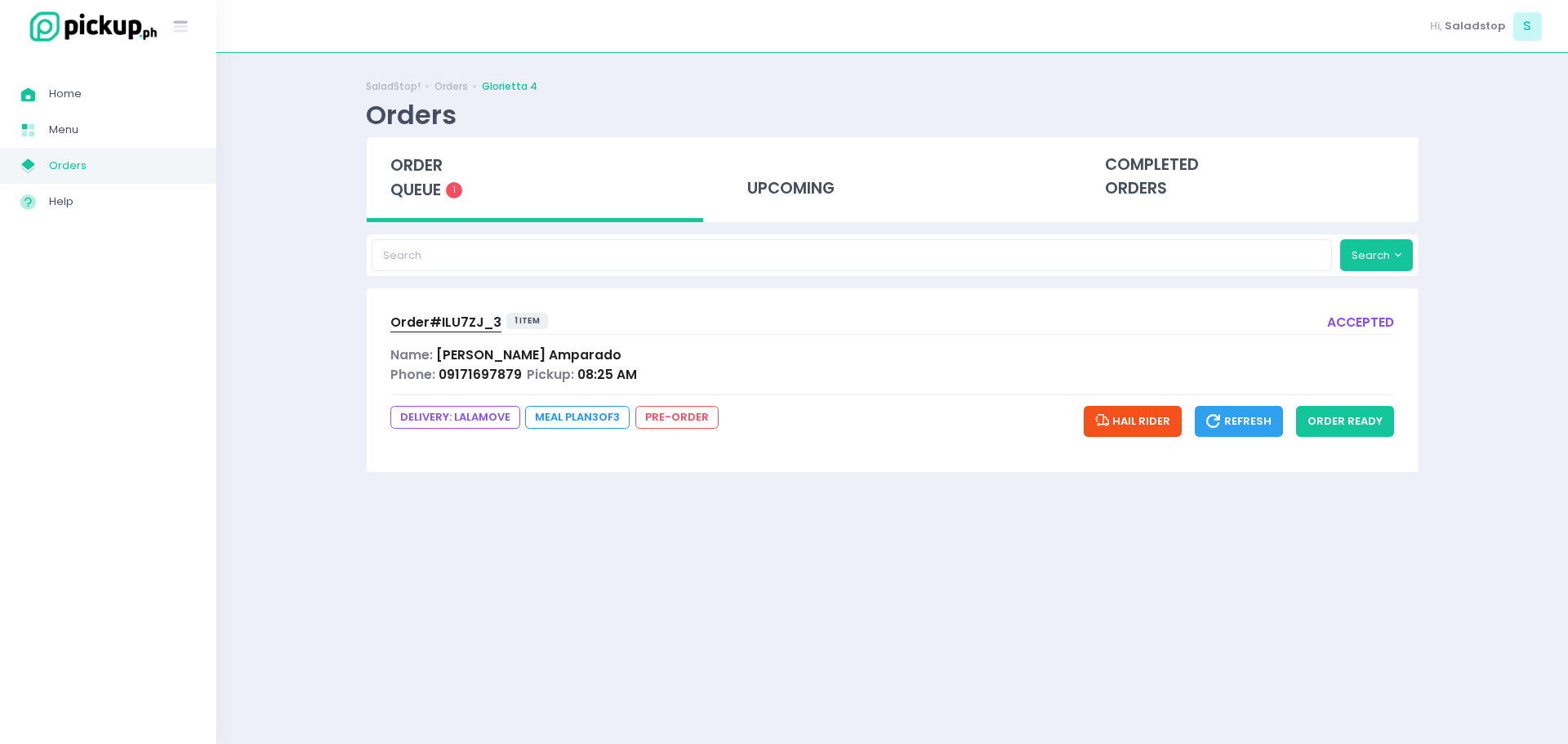
click at [426, 201] on span "order queue" at bounding box center [416, 177] width 53 height 46
